Goal: Transaction & Acquisition: Book appointment/travel/reservation

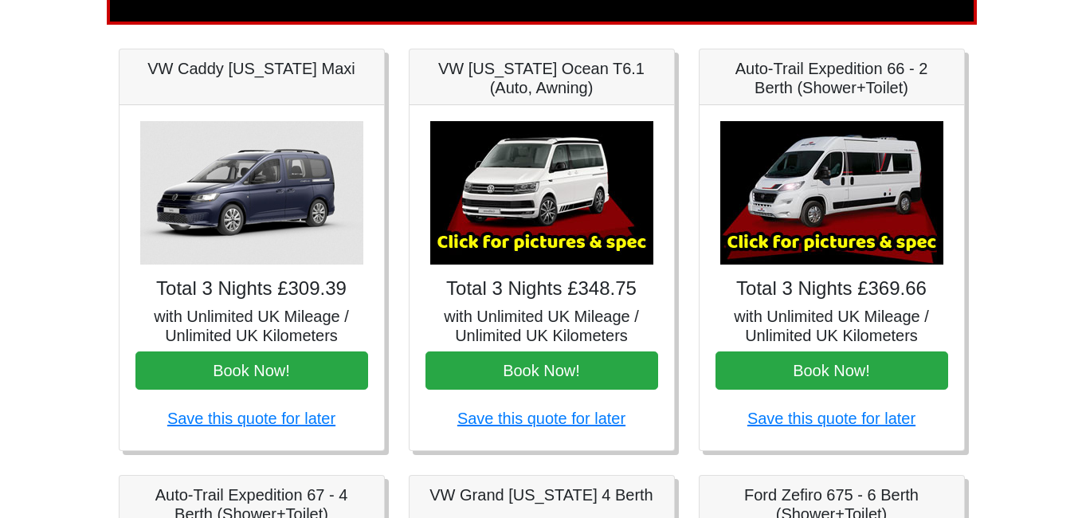
scroll to position [216, 0]
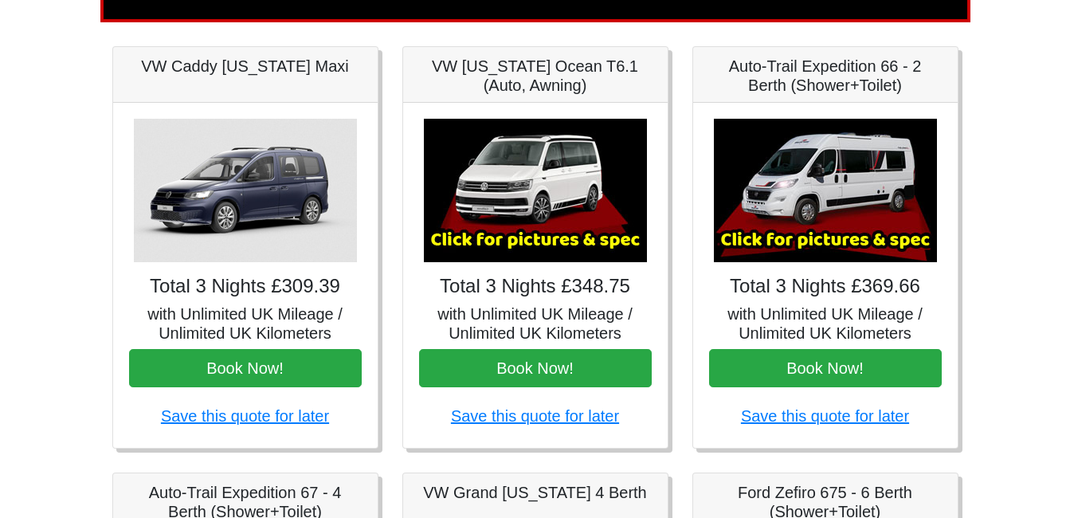
click at [804, 232] on img at bounding box center [825, 190] width 223 height 143
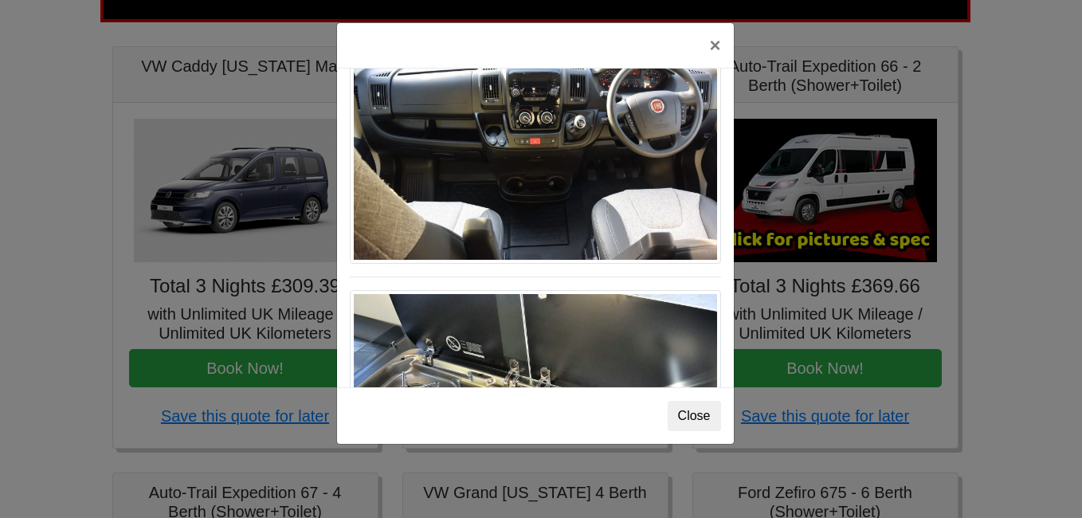
scroll to position [1658, 0]
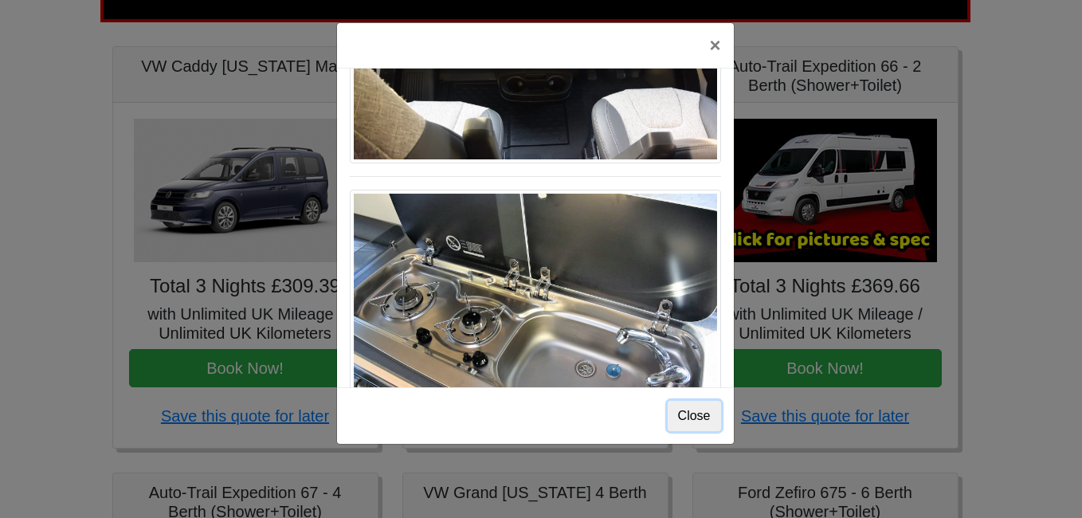
click at [700, 410] on button "Close" at bounding box center [694, 416] width 53 height 30
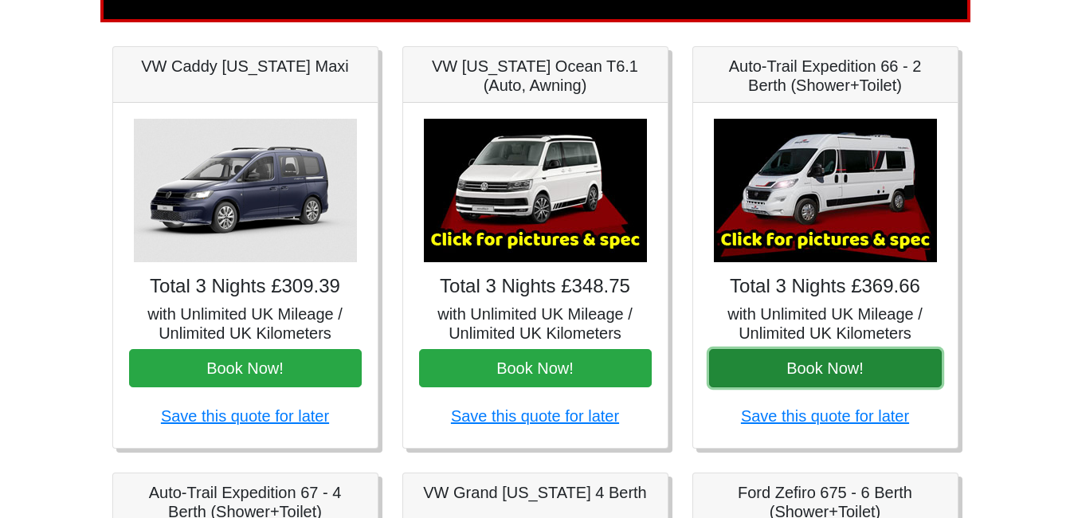
click at [789, 376] on button "Book Now!" at bounding box center [825, 368] width 233 height 38
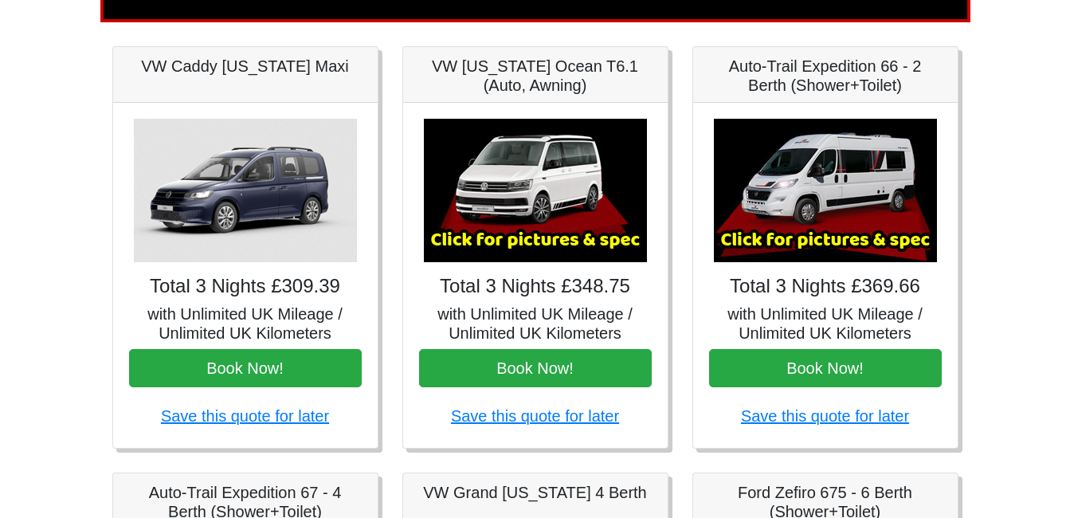
click at [785, 214] on img at bounding box center [825, 190] width 223 height 143
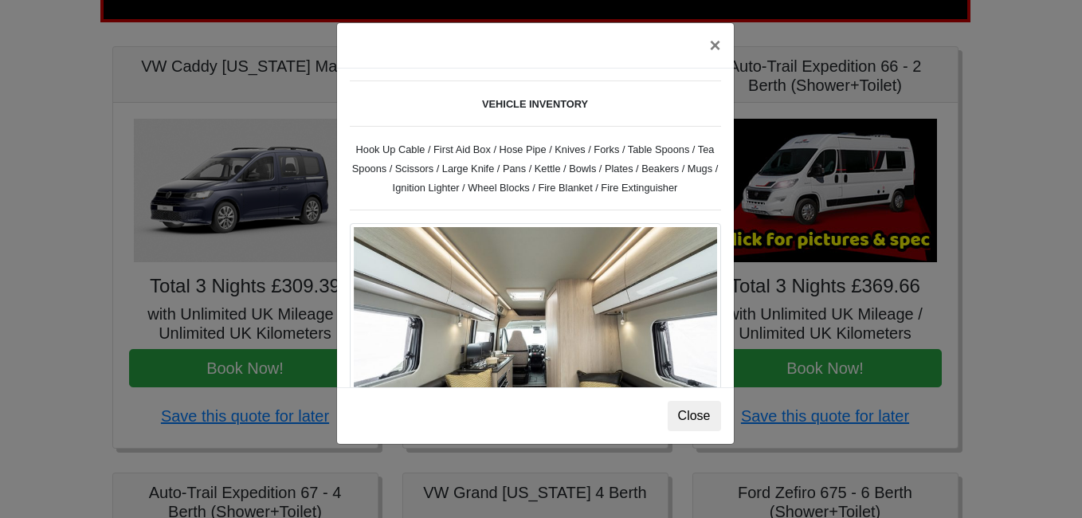
scroll to position [532, 0]
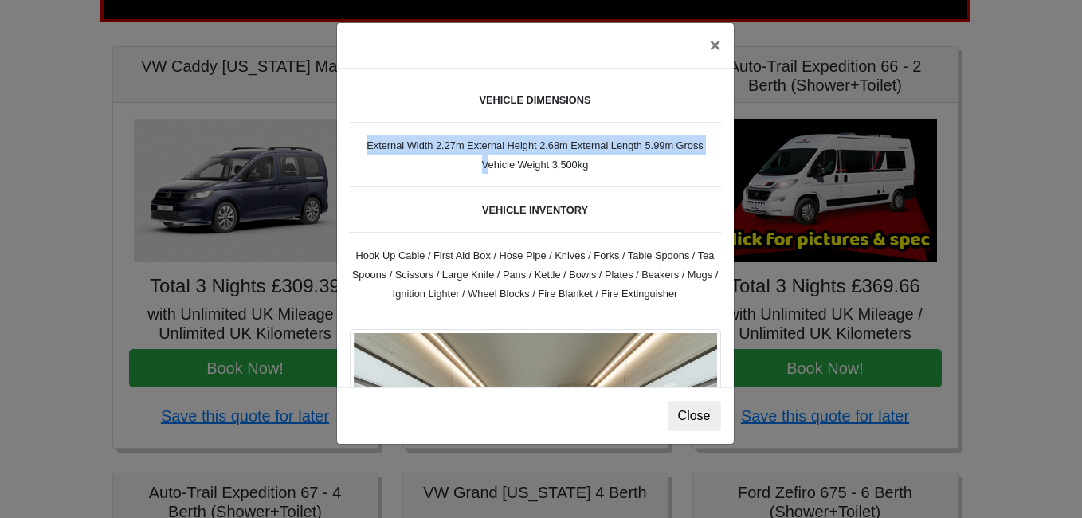
drag, startPoint x: 720, startPoint y: 181, endPoint x: 715, endPoint y: 146, distance: 35.5
click at [715, 146] on div "Fiat Toleno L 2 Spec TECHNICAL DATA Engine: Fiat Ducato 115bhp, 2 litre Diesel …" at bounding box center [535, 228] width 397 height 319
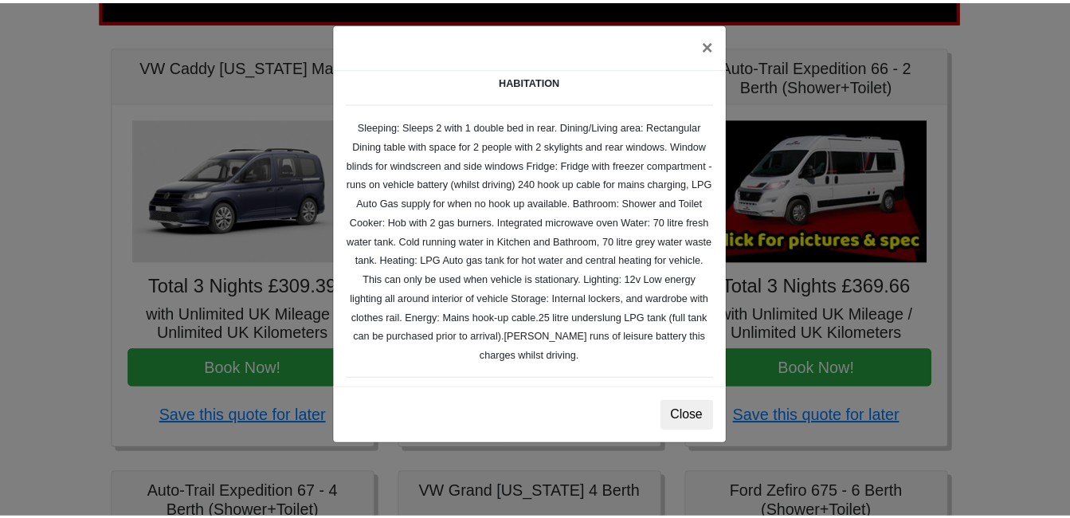
scroll to position [237, 0]
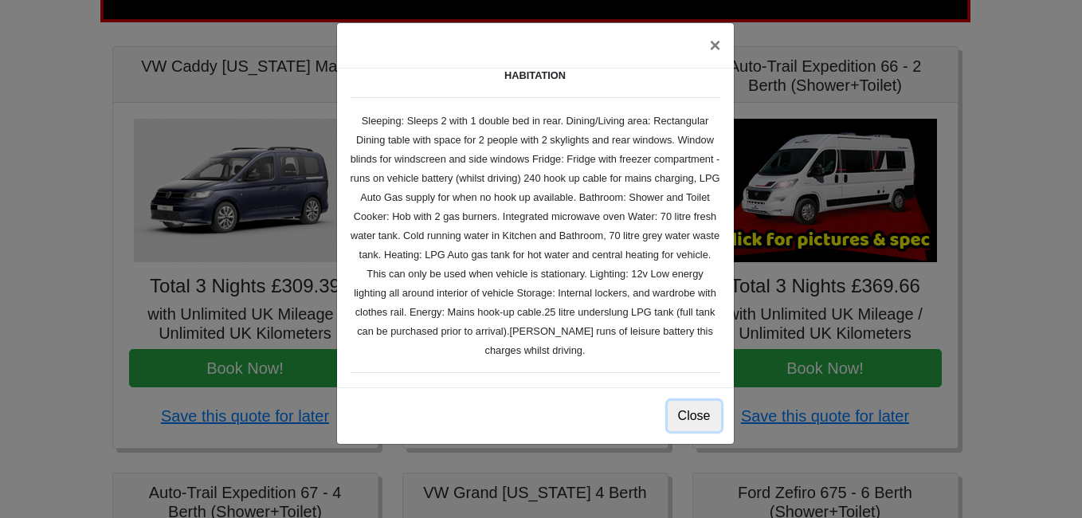
click at [697, 418] on button "Close" at bounding box center [694, 416] width 53 height 30
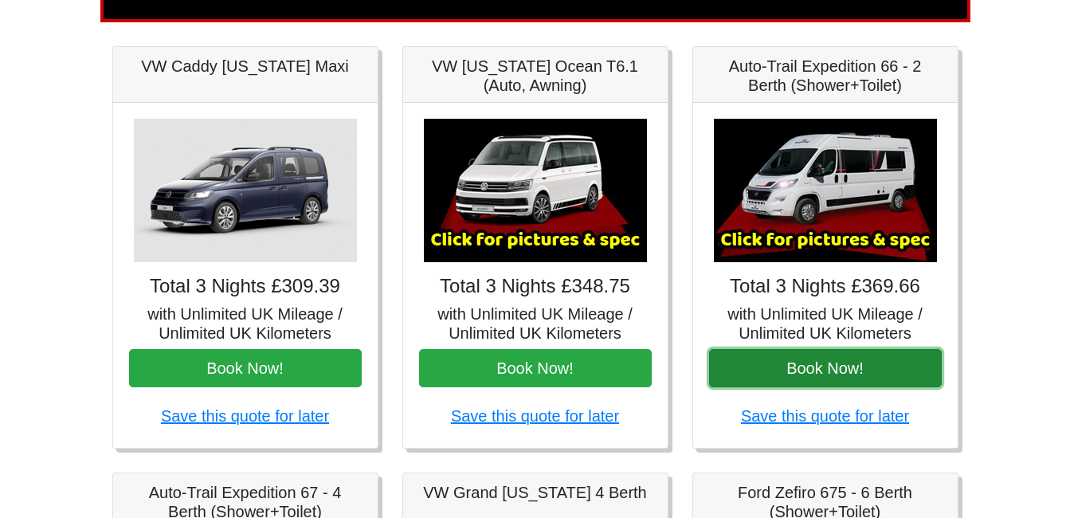
click at [826, 353] on button "Book Now!" at bounding box center [825, 368] width 233 height 38
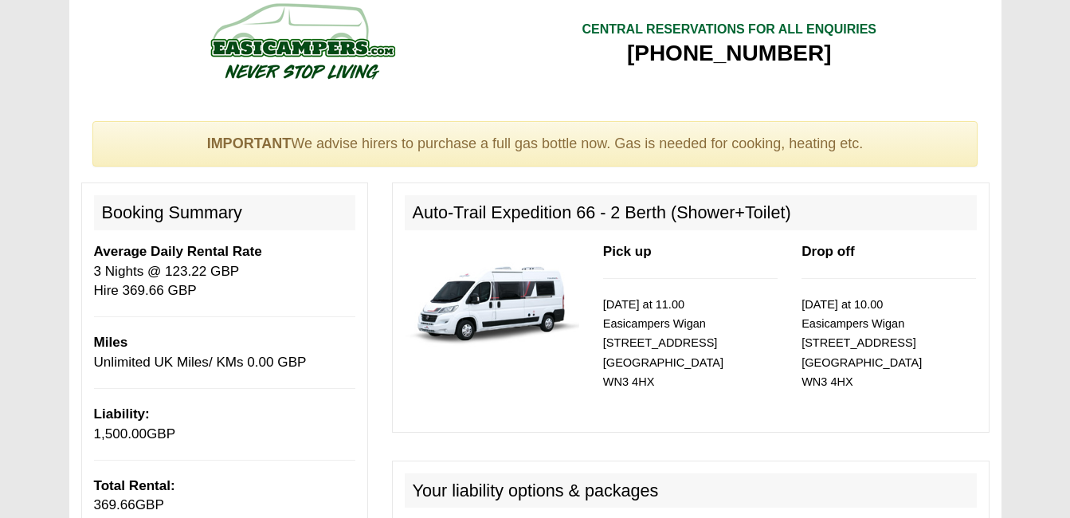
scroll to position [20, 0]
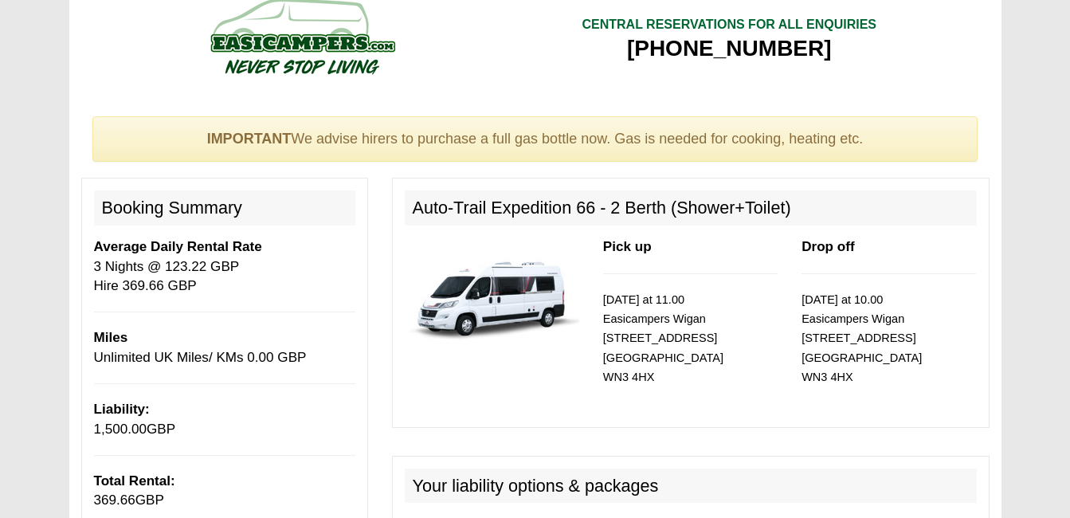
click at [483, 302] on img at bounding box center [492, 294] width 175 height 112
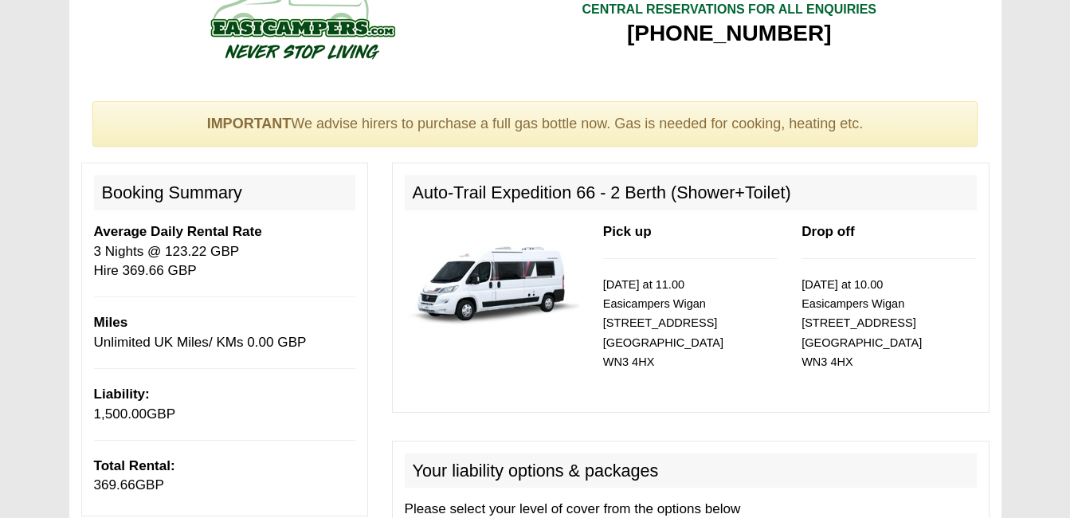
scroll to position [0, 0]
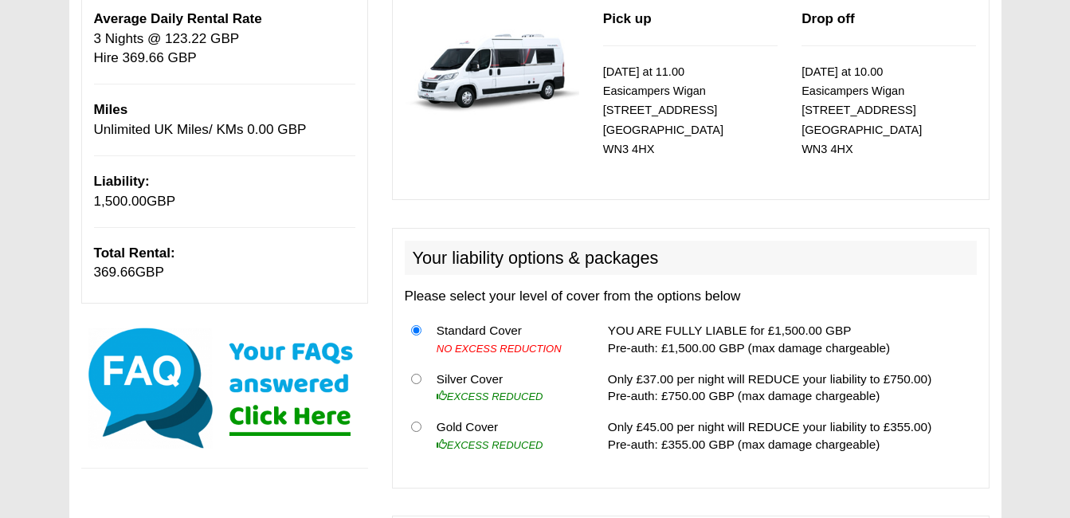
scroll to position [255, 0]
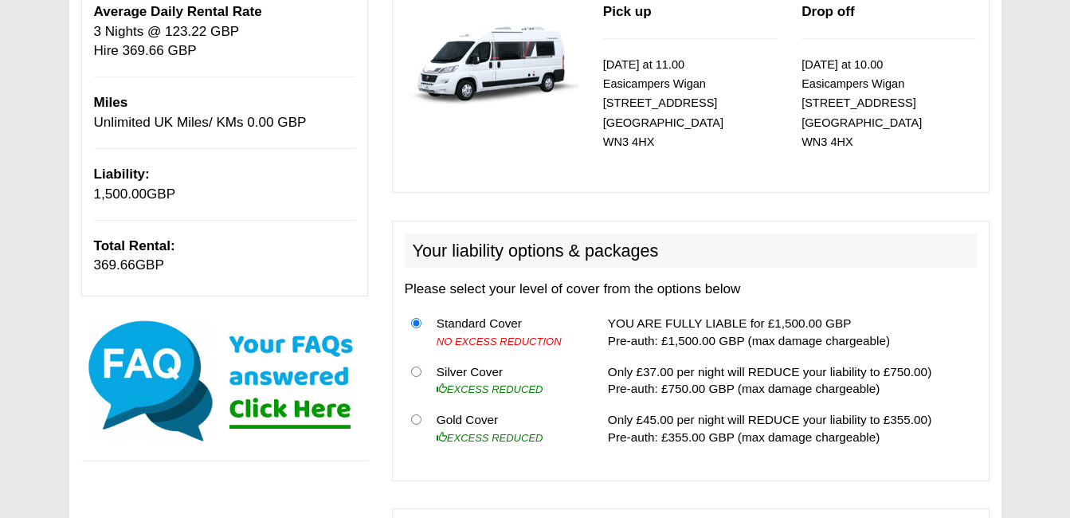
click at [163, 249] on b "Total Rental:" at bounding box center [134, 245] width 81 height 15
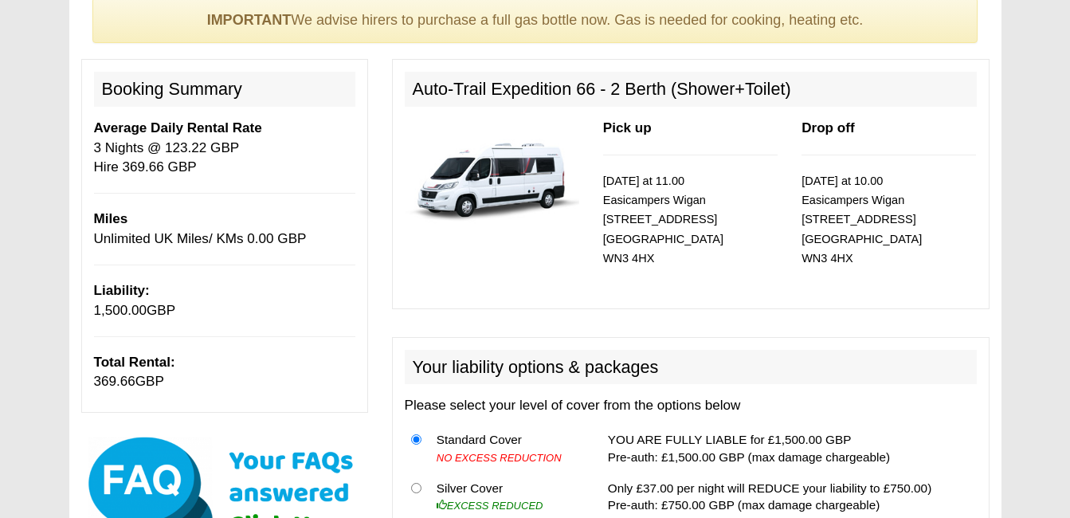
scroll to position [0, 0]
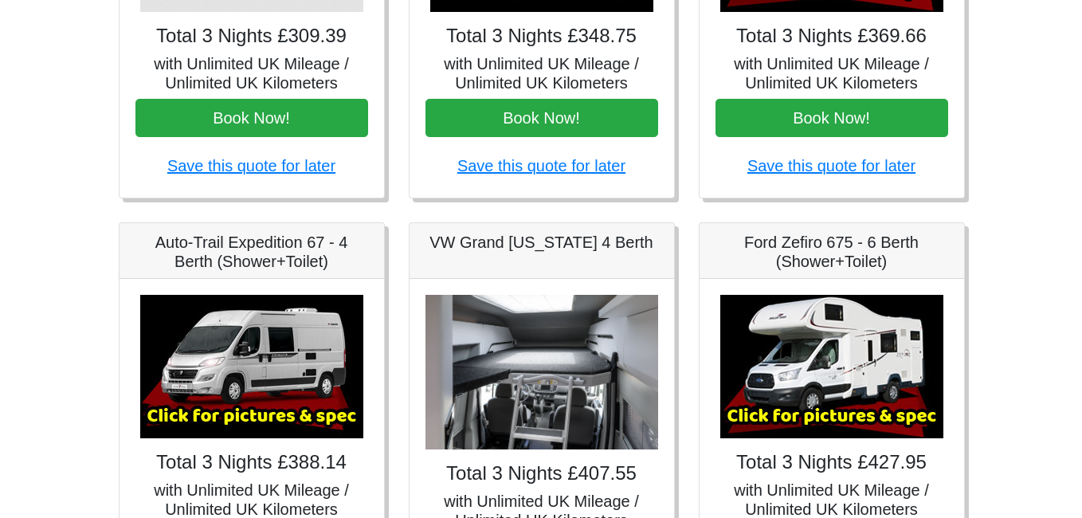
scroll to position [516, 0]
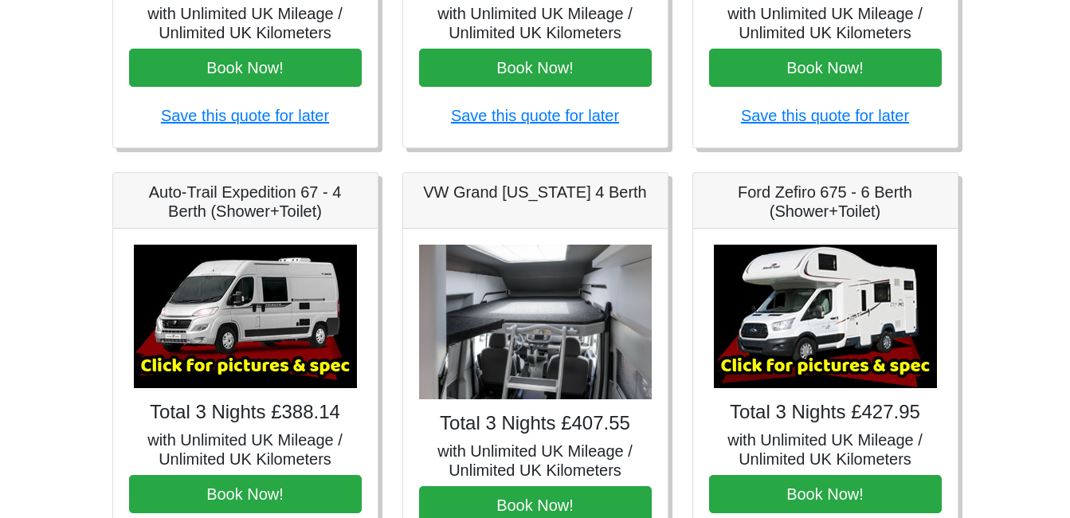
click at [259, 330] on img at bounding box center [245, 316] width 223 height 143
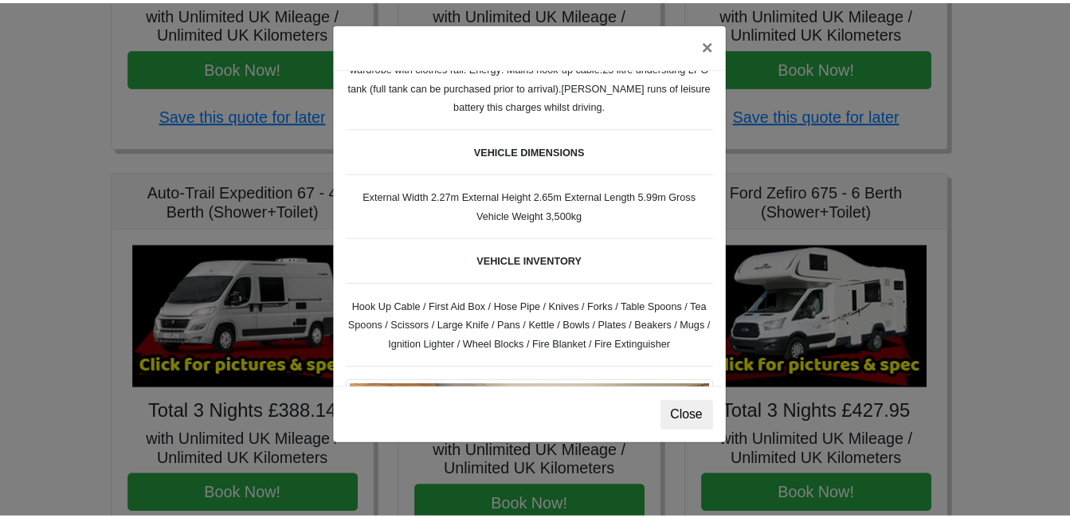
scroll to position [414, 0]
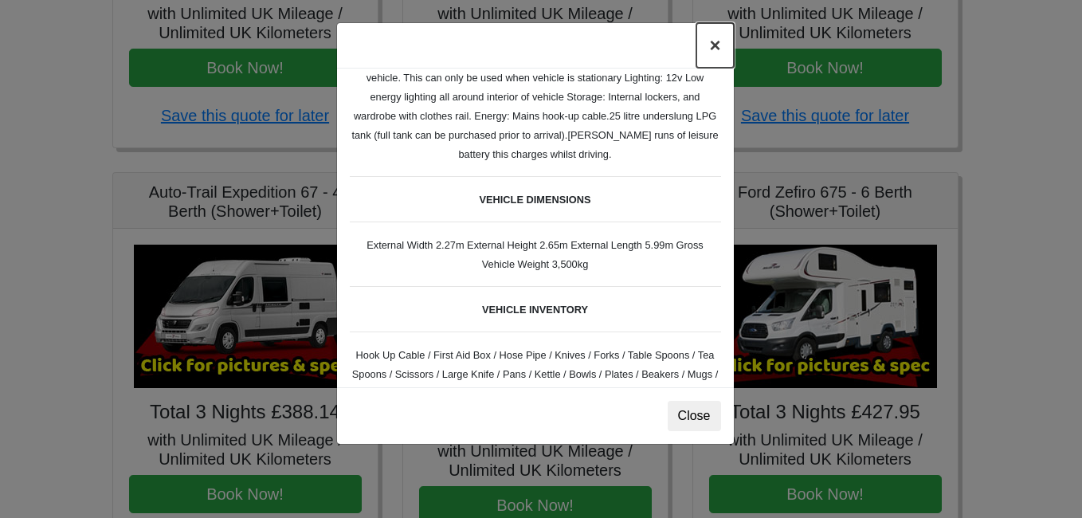
click at [720, 52] on button "×" at bounding box center [715, 45] width 37 height 45
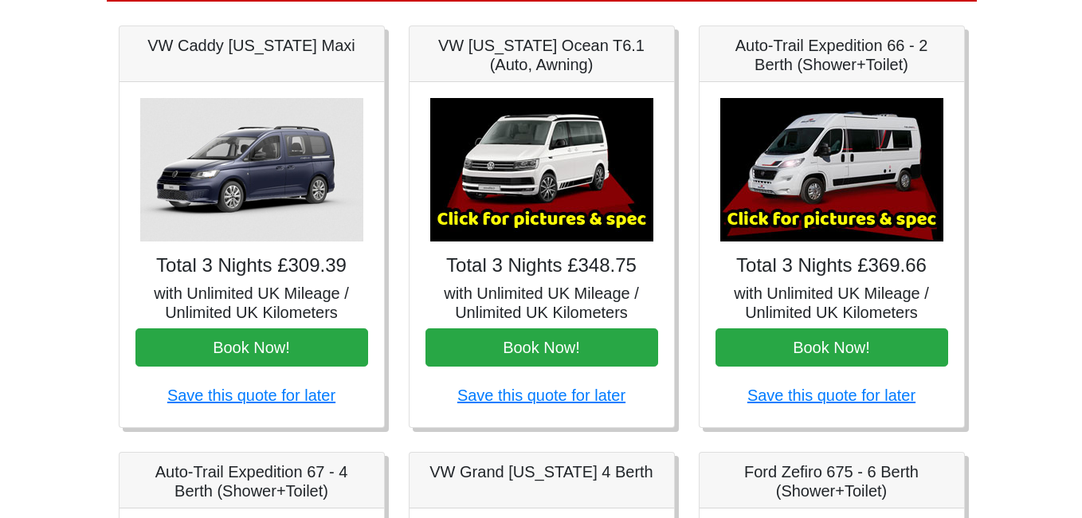
scroll to position [216, 0]
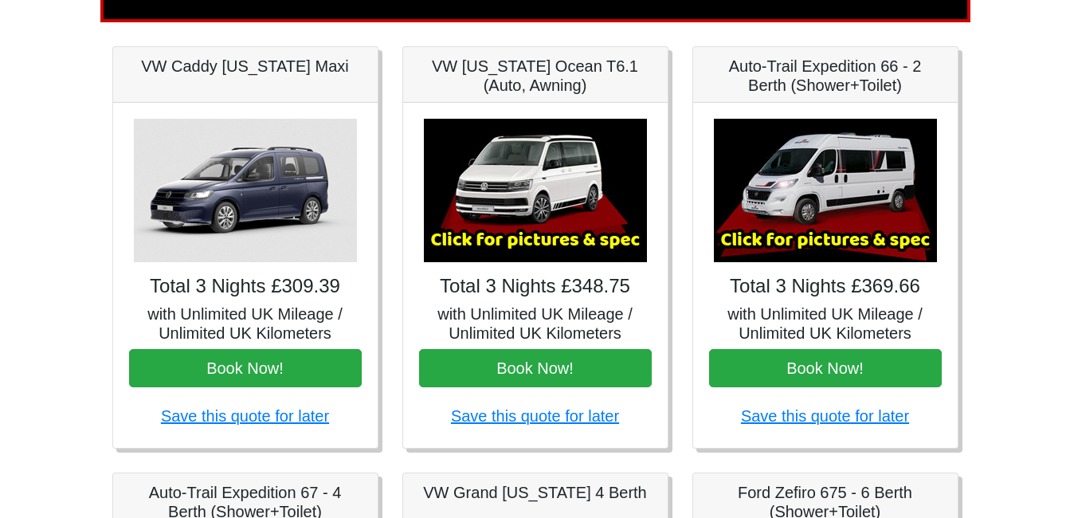
click at [826, 224] on img at bounding box center [825, 190] width 223 height 143
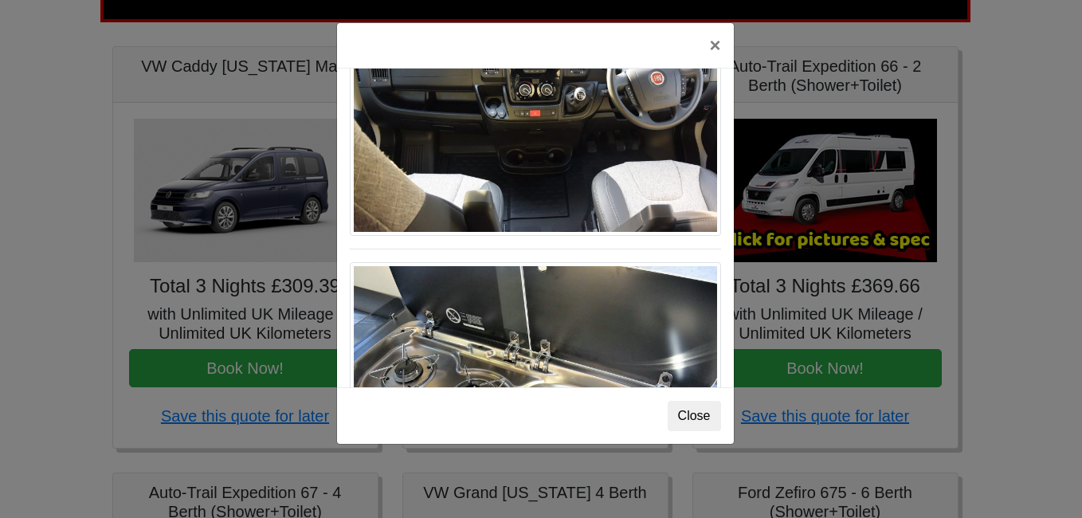
scroll to position [1658, 0]
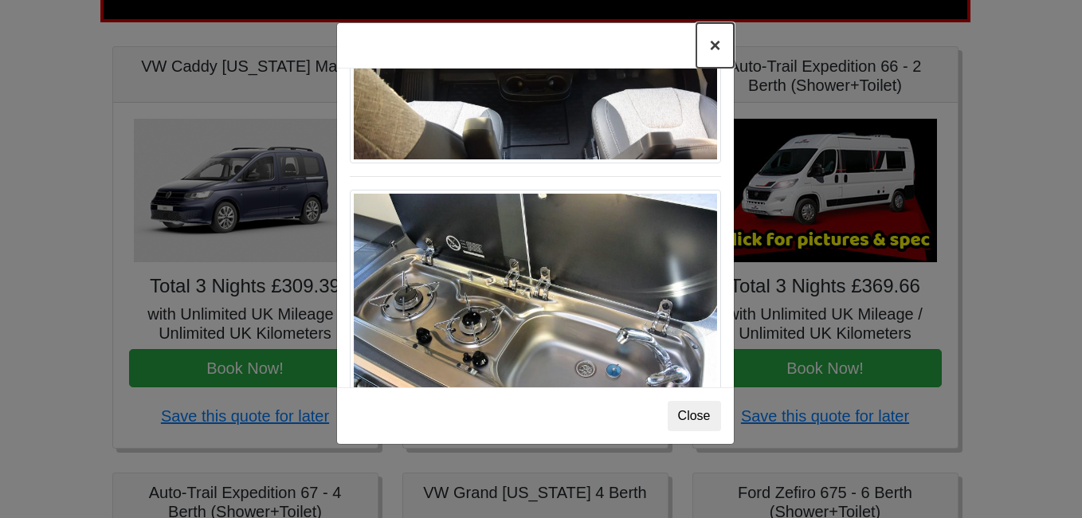
click at [713, 49] on button "×" at bounding box center [715, 45] width 37 height 45
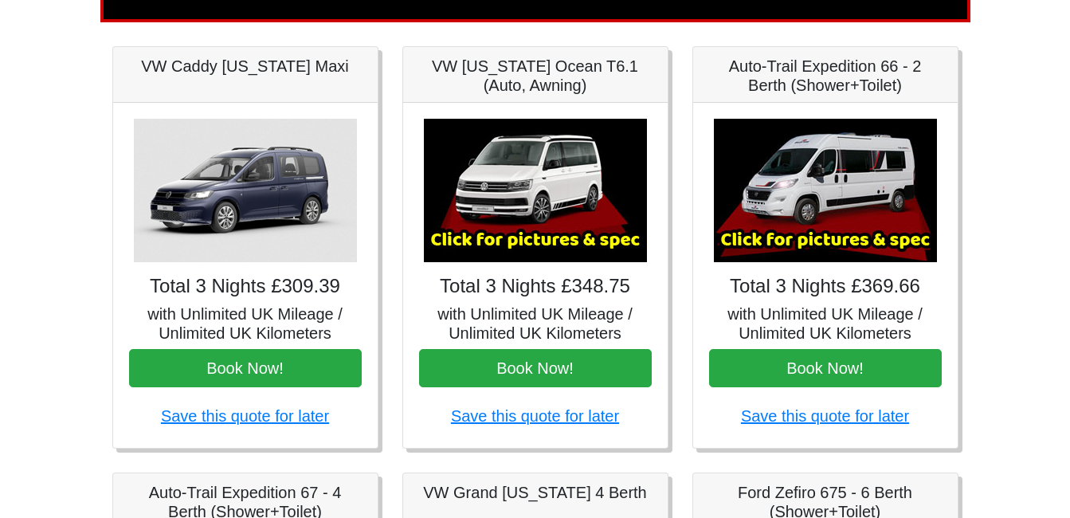
click at [813, 177] on img at bounding box center [825, 190] width 223 height 143
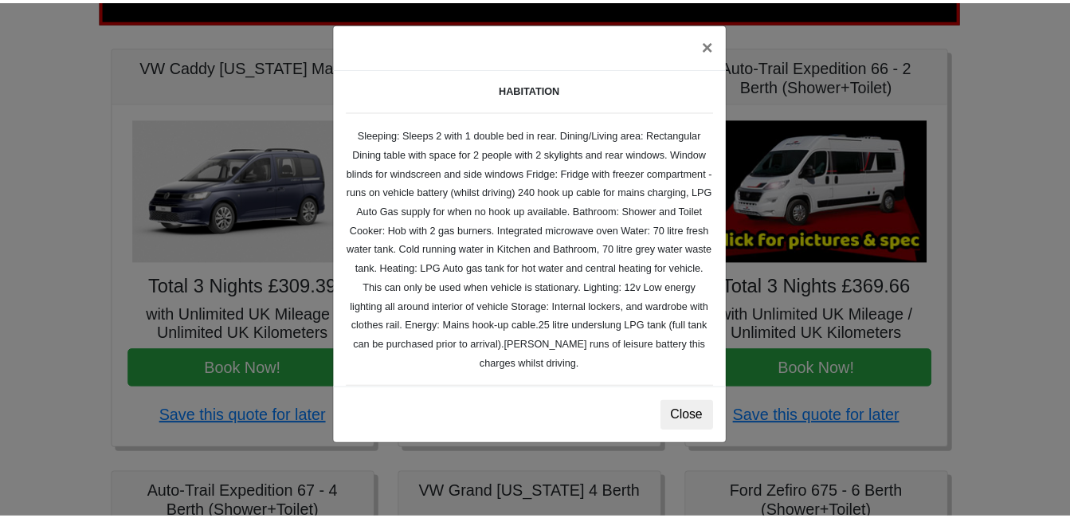
scroll to position [234, 0]
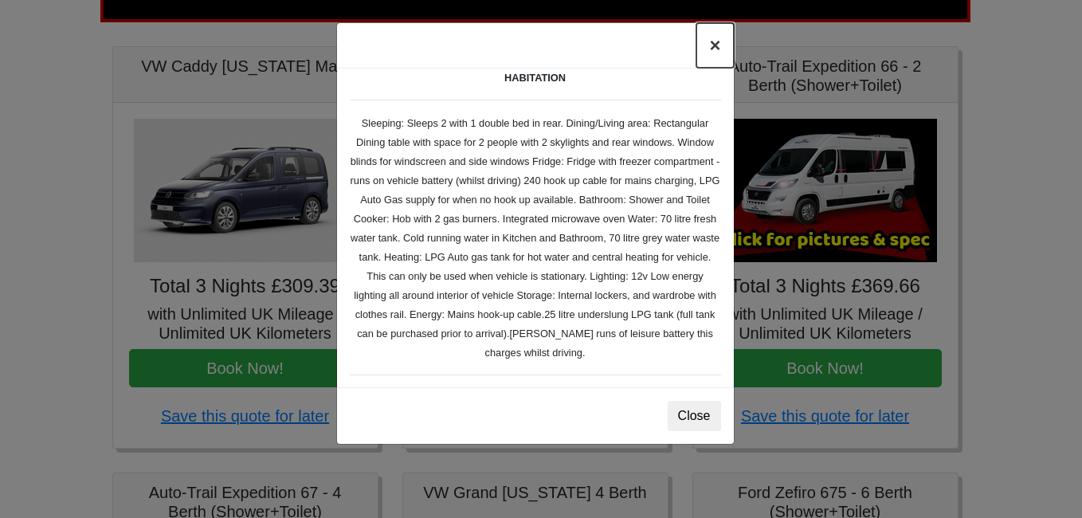
click at [711, 45] on button "×" at bounding box center [715, 45] width 37 height 45
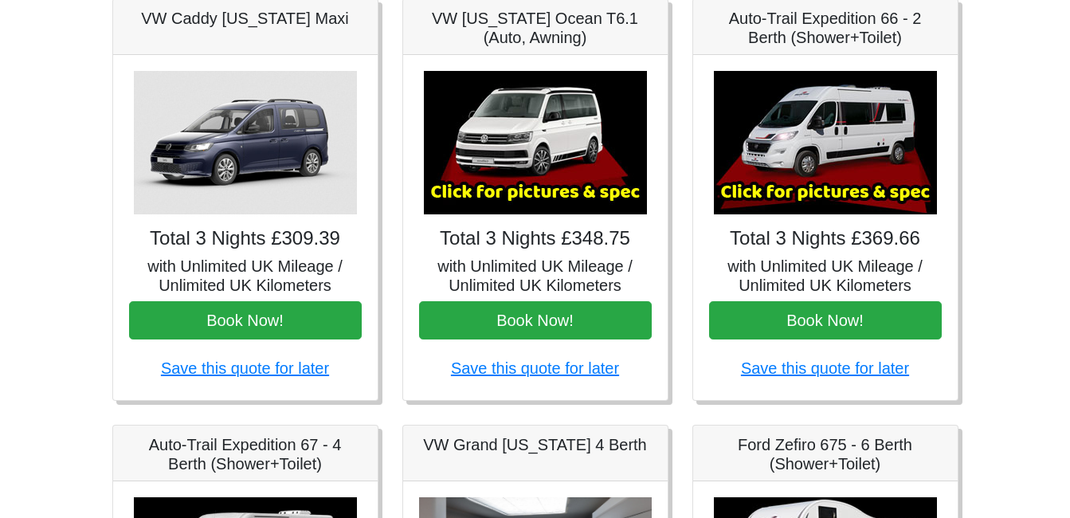
scroll to position [248, 0]
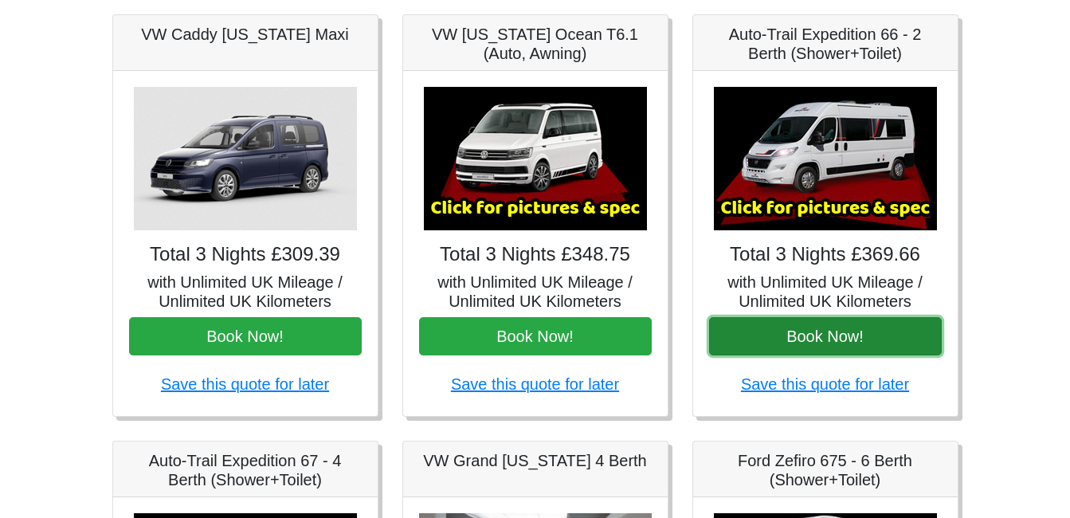
click at [775, 345] on button "Book Now!" at bounding box center [825, 336] width 233 height 38
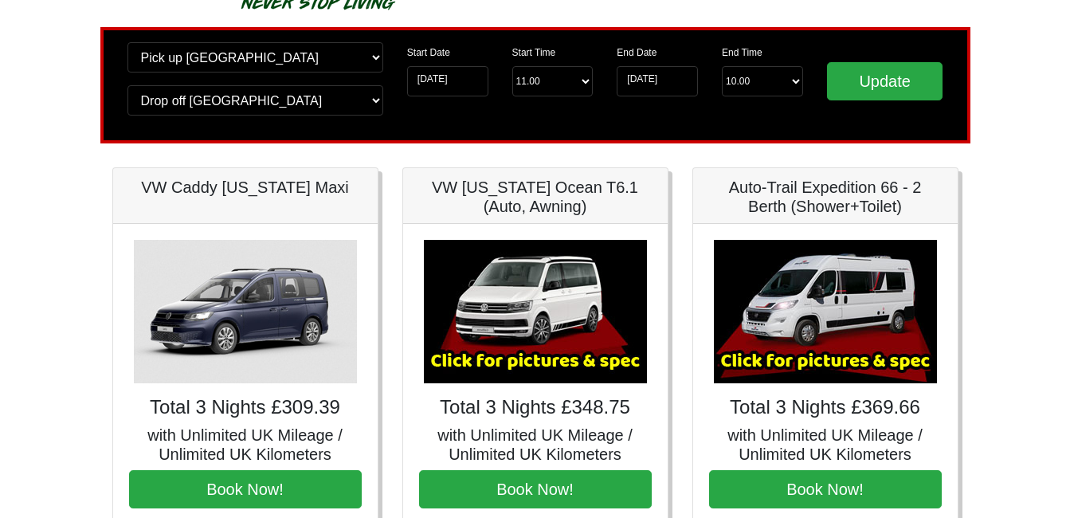
scroll to position [0, 0]
